Goal: Information Seeking & Learning: Learn about a topic

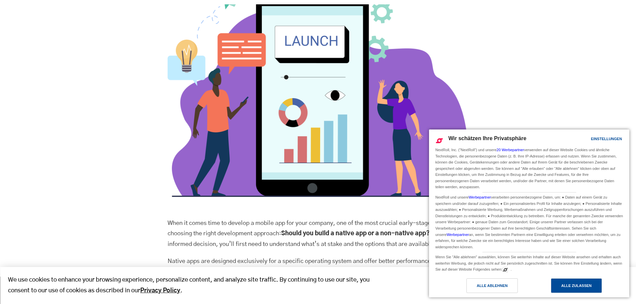
click at [567, 288] on div "Alle zulassen" at bounding box center [576, 285] width 30 height 7
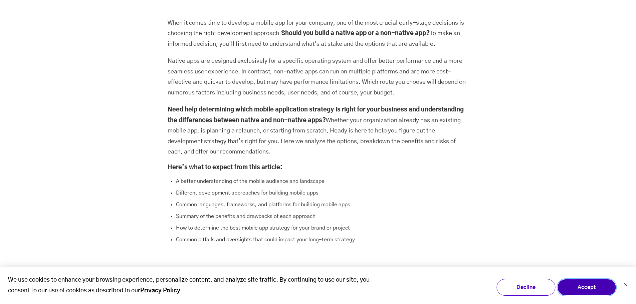
click at [601, 287] on button "Accept" at bounding box center [586, 287] width 59 height 17
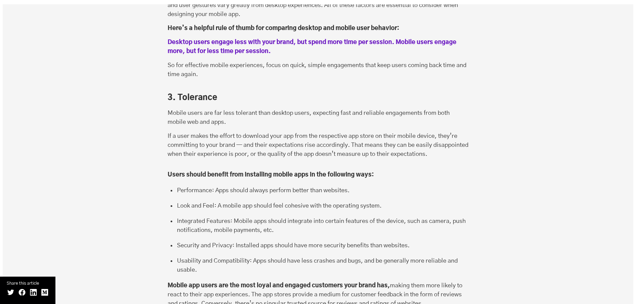
scroll to position [1034, 0]
drag, startPoint x: 274, startPoint y: 171, endPoint x: 335, endPoint y: 173, distance: 61.4
click at [335, 201] on li "Look and Feel: A mobile app should feel cohesive with the operating system." at bounding box center [322, 206] width 293 height 11
click at [395, 201] on li "Look and Feel: A mobile app should feel cohesive with the operating system." at bounding box center [322, 206] width 293 height 11
drag, startPoint x: 395, startPoint y: 173, endPoint x: 218, endPoint y: 169, distance: 176.9
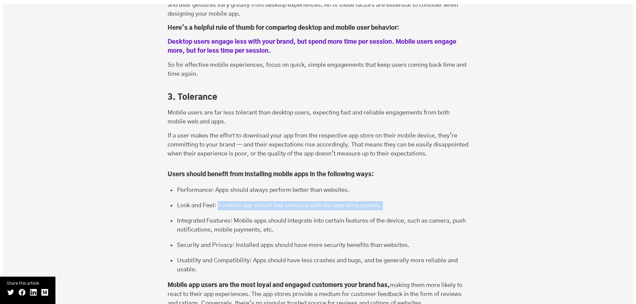
click at [218, 201] on li "Look and Feel: A mobile app should feel cohesive with the operating system." at bounding box center [322, 206] width 293 height 11
click at [296, 217] on li "Integrated Features: Mobile apps should integrate into certain features of the …" at bounding box center [322, 227] width 293 height 20
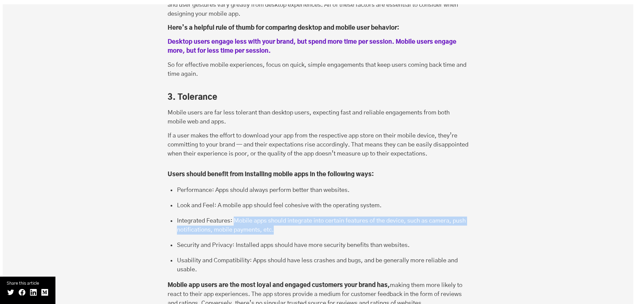
drag, startPoint x: 236, startPoint y: 184, endPoint x: 289, endPoint y: 197, distance: 54.0
click at [289, 217] on li "Integrated Features: Mobile apps should integrate into certain features of the …" at bounding box center [322, 227] width 293 height 20
click at [292, 217] on li "Integrated Features: Mobile apps should integrate into certain features of the …" at bounding box center [322, 227] width 293 height 20
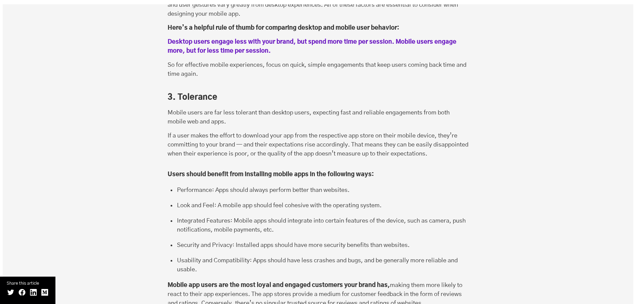
click at [247, 241] on li "Security and Privacy: Installed apps should have more security benefits than we…" at bounding box center [322, 246] width 293 height 11
drag, startPoint x: 420, startPoint y: 210, endPoint x: 235, endPoint y: 212, distance: 184.9
click at [235, 241] on li "Security and Privacy: Installed apps should have more security benefits than we…" at bounding box center [322, 246] width 293 height 11
click at [290, 241] on li "Security and Privacy: Installed apps should have more security benefits than we…" at bounding box center [322, 246] width 293 height 11
click at [206, 256] on li "Usability and Compatibility: Apps should have less crashes and bugs, and be gen…" at bounding box center [322, 265] width 293 height 18
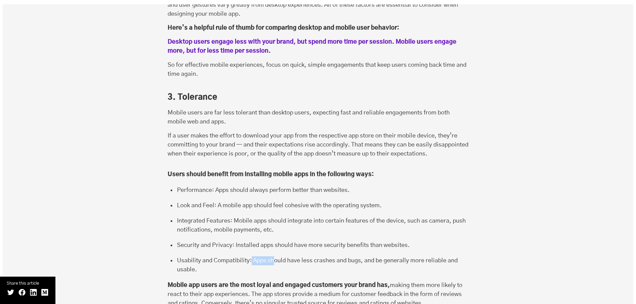
drag, startPoint x: 259, startPoint y: 225, endPoint x: 273, endPoint y: 226, distance: 14.1
click at [273, 256] on li "Usability and Compatibility: Apps should have less crashes and bugs, and be gen…" at bounding box center [322, 265] width 293 height 18
click at [280, 256] on li "Usability and Compatibility: Apps should have less crashes and bugs, and be gen…" at bounding box center [322, 265] width 293 height 18
drag, startPoint x: 312, startPoint y: 227, endPoint x: 340, endPoint y: 227, distance: 27.7
click at [340, 256] on li "Usability and Compatibility: Apps should have less crashes and bugs, and be gen…" at bounding box center [322, 265] width 293 height 18
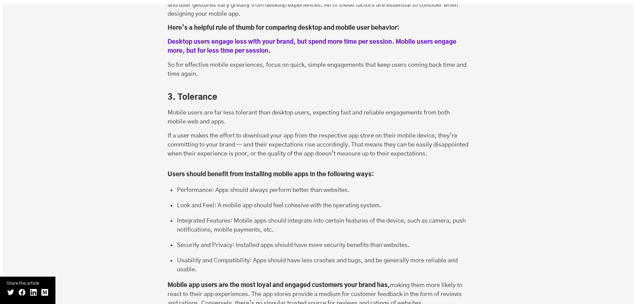
click at [360, 256] on li "Usability and Compatibility: Apps should have less crashes and bugs, and be gen…" at bounding box center [322, 265] width 293 height 18
drag, startPoint x: 364, startPoint y: 223, endPoint x: 486, endPoint y: 222, distance: 121.5
click at [486, 222] on div "1. Reach According to Statista, there are currently 6.8 billion smartphone user…" at bounding box center [318, 85] width 630 height 535
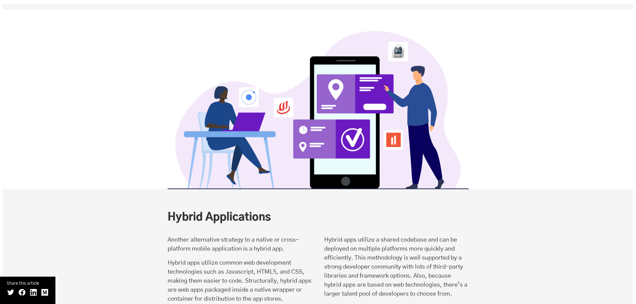
scroll to position [3103, 0]
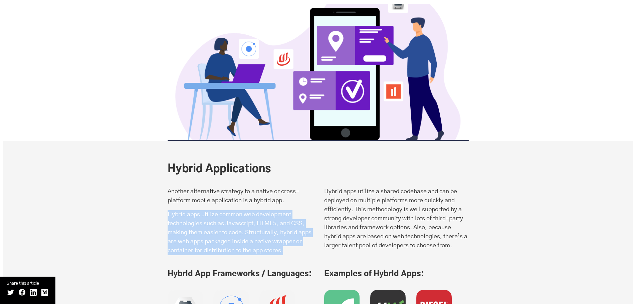
drag, startPoint x: 162, startPoint y: 187, endPoint x: 295, endPoint y: 225, distance: 137.8
click at [295, 225] on div "Hybrid Applications When it comes time to develop a mobile app for your company…" at bounding box center [318, 213] width 314 height 102
click at [295, 225] on p "Hybrid apps utilize common web development technologies such as Javascript, HTM…" at bounding box center [240, 232] width 144 height 45
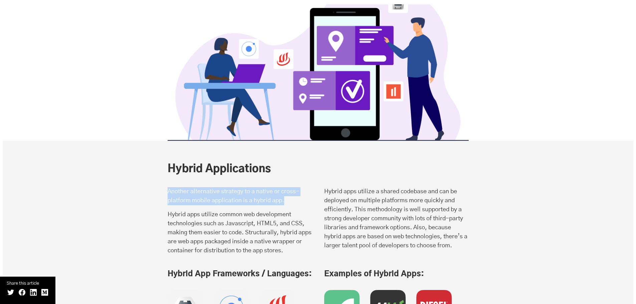
drag, startPoint x: 168, startPoint y: 164, endPoint x: 302, endPoint y: 177, distance: 134.4
click at [302, 187] on p "Another alternative strategy to a native or cross-platform mobile application i…" at bounding box center [240, 196] width 144 height 18
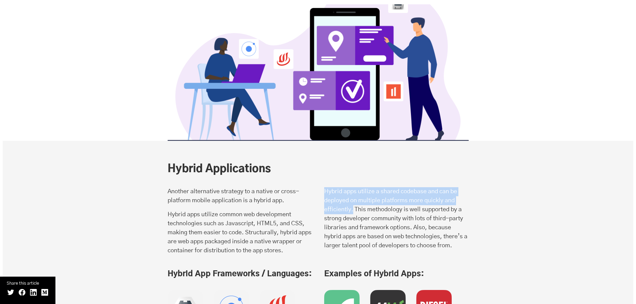
drag, startPoint x: 322, startPoint y: 163, endPoint x: 353, endPoint y: 184, distance: 37.4
click at [353, 184] on div "Another alternative strategy to a native or cross-platform mobile application i…" at bounding box center [318, 223] width 301 height 82
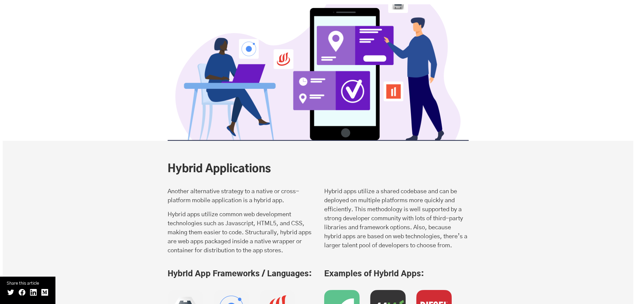
click at [358, 187] on p "Hybrid apps utilize a shared codebase and can be deployed on multiple platforms…" at bounding box center [396, 218] width 144 height 63
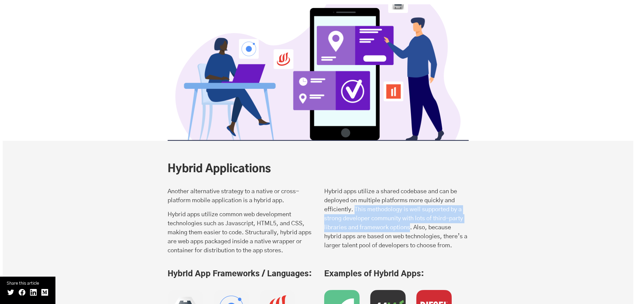
drag, startPoint x: 354, startPoint y: 183, endPoint x: 410, endPoint y: 198, distance: 57.7
click at [410, 198] on p "Hybrid apps utilize a shared codebase and can be deployed on multiple platforms…" at bounding box center [396, 218] width 144 height 63
drag, startPoint x: 411, startPoint y: 198, endPoint x: 356, endPoint y: 183, distance: 57.1
click at [356, 187] on p "Hybrid apps utilize a shared codebase and can be deployed on multiple platforms…" at bounding box center [396, 218] width 144 height 63
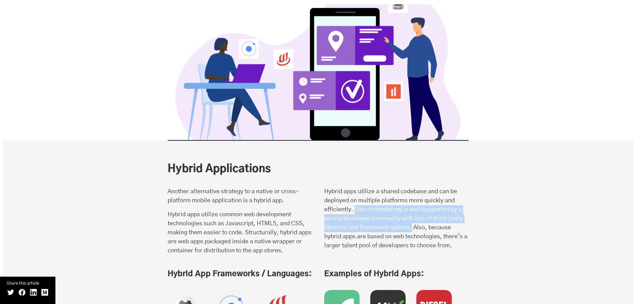
click at [425, 191] on p "Hybrid apps utilize a shared codebase and can be deployed on multiple platforms…" at bounding box center [396, 218] width 144 height 63
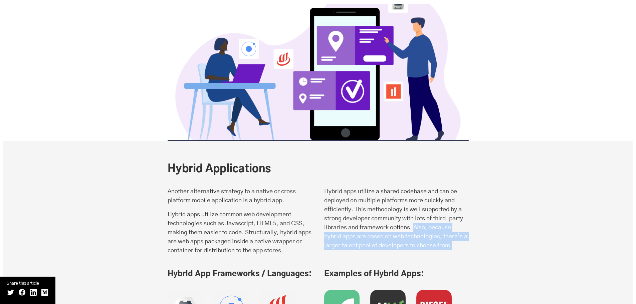
drag, startPoint x: 413, startPoint y: 201, endPoint x: 463, endPoint y: 220, distance: 54.1
click at [463, 220] on p "Hybrid apps utilize a shared codebase and can be deployed on multiple platforms…" at bounding box center [396, 218] width 144 height 63
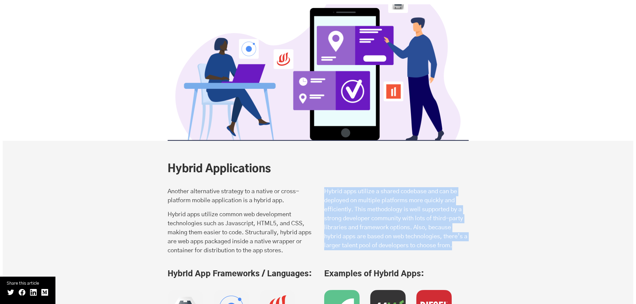
drag, startPoint x: 469, startPoint y: 219, endPoint x: 297, endPoint y: 161, distance: 181.1
click at [321, 164] on div "Hybrid Applications When it comes time to develop a mobile app for your company…" at bounding box center [318, 213] width 314 height 102
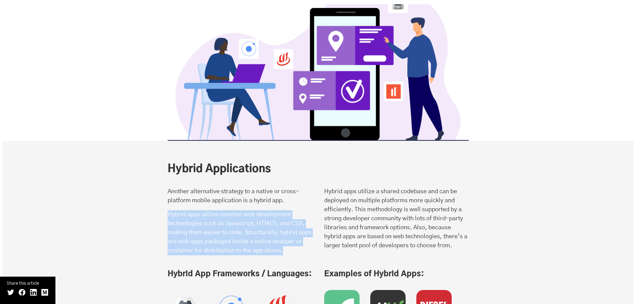
drag, startPoint x: 169, startPoint y: 189, endPoint x: 291, endPoint y: 222, distance: 126.8
click at [291, 222] on p "Hybrid apps utilize common web development technologies such as Javascript, HTM…" at bounding box center [240, 232] width 144 height 45
click at [292, 222] on p "Hybrid apps utilize common web development technologies such as Javascript, HTM…" at bounding box center [240, 232] width 144 height 45
drag, startPoint x: 293, startPoint y: 222, endPoint x: 169, endPoint y: 185, distance: 129.0
click at [169, 210] on p "Hybrid apps utilize common web development technologies such as Javascript, HTM…" at bounding box center [240, 232] width 144 height 45
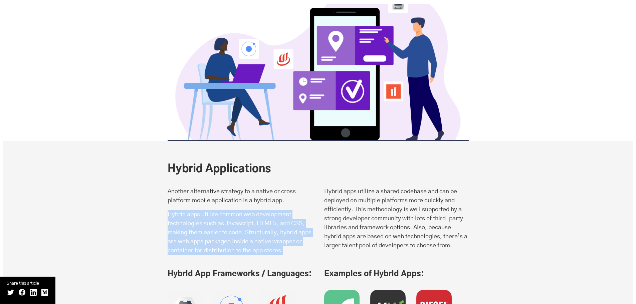
click at [162, 185] on div "Hybrid Applications When it comes time to develop a mobile app for your company…" at bounding box center [318, 213] width 314 height 102
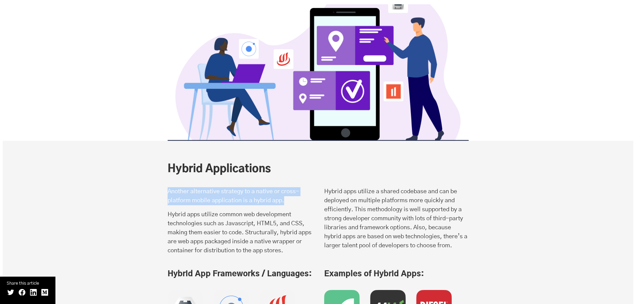
drag, startPoint x: 166, startPoint y: 164, endPoint x: 287, endPoint y: 172, distance: 121.4
click at [287, 172] on div "Hybrid Applications When it comes time to develop a mobile app for your company…" at bounding box center [318, 213] width 314 height 102
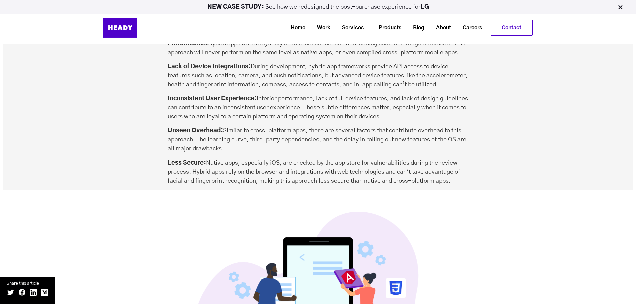
scroll to position [3637, 0]
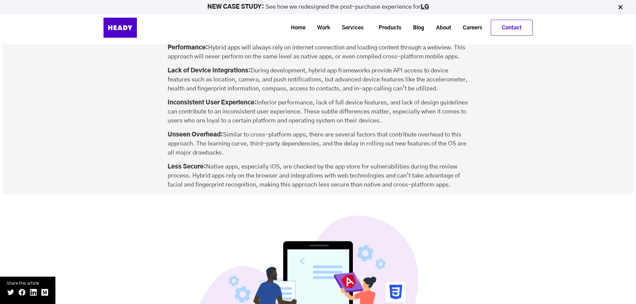
drag, startPoint x: 224, startPoint y: 124, endPoint x: 234, endPoint y: 145, distance: 23.4
click at [234, 145] on p "Unseen Overhead: Similar to cross-platform apps, there are several factors that…" at bounding box center [318, 143] width 301 height 27
click at [238, 145] on p "Unseen Overhead: Similar to cross-platform apps, there are several factors that…" at bounding box center [318, 143] width 301 height 27
click at [209, 163] on p "Less Secure: Native apps, especially iOS, are checked by the app store for vuln…" at bounding box center [318, 176] width 301 height 27
click at [208, 163] on p "Less Secure: Native apps, especially iOS, are checked by the app store for vuln…" at bounding box center [318, 176] width 301 height 27
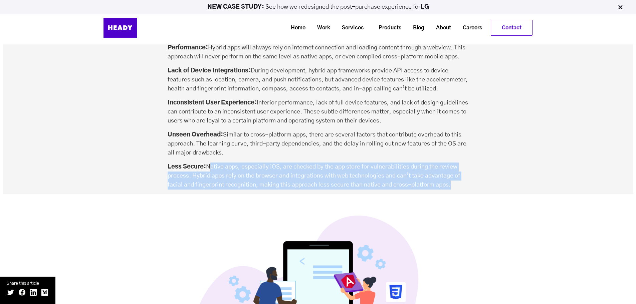
drag, startPoint x: 210, startPoint y: 158, endPoint x: 466, endPoint y: 177, distance: 256.7
click at [466, 177] on p "Less Secure: Native apps, especially iOS, are checked by the app store for vuln…" at bounding box center [318, 176] width 301 height 27
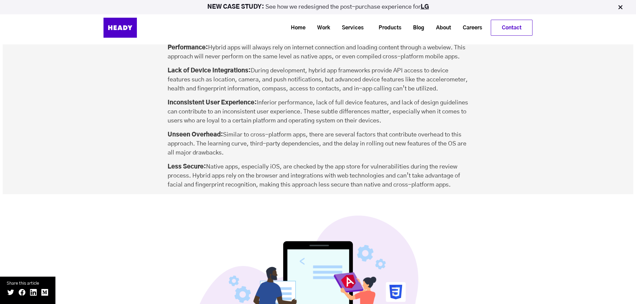
drag, startPoint x: 465, startPoint y: 178, endPoint x: 208, endPoint y: 159, distance: 258.0
click at [208, 159] on div "The Benefits of Hybrid Mobile Applications When it comes time to develop a mobi…" at bounding box center [318, 36] width 630 height 316
drag, startPoint x: 236, startPoint y: 141, endPoint x: 224, endPoint y: 127, distance: 18.9
click at [224, 130] on p "Unseen Overhead: Similar to cross-platform apps, there are several factors that…" at bounding box center [318, 143] width 301 height 27
